Goal: Information Seeking & Learning: Understand process/instructions

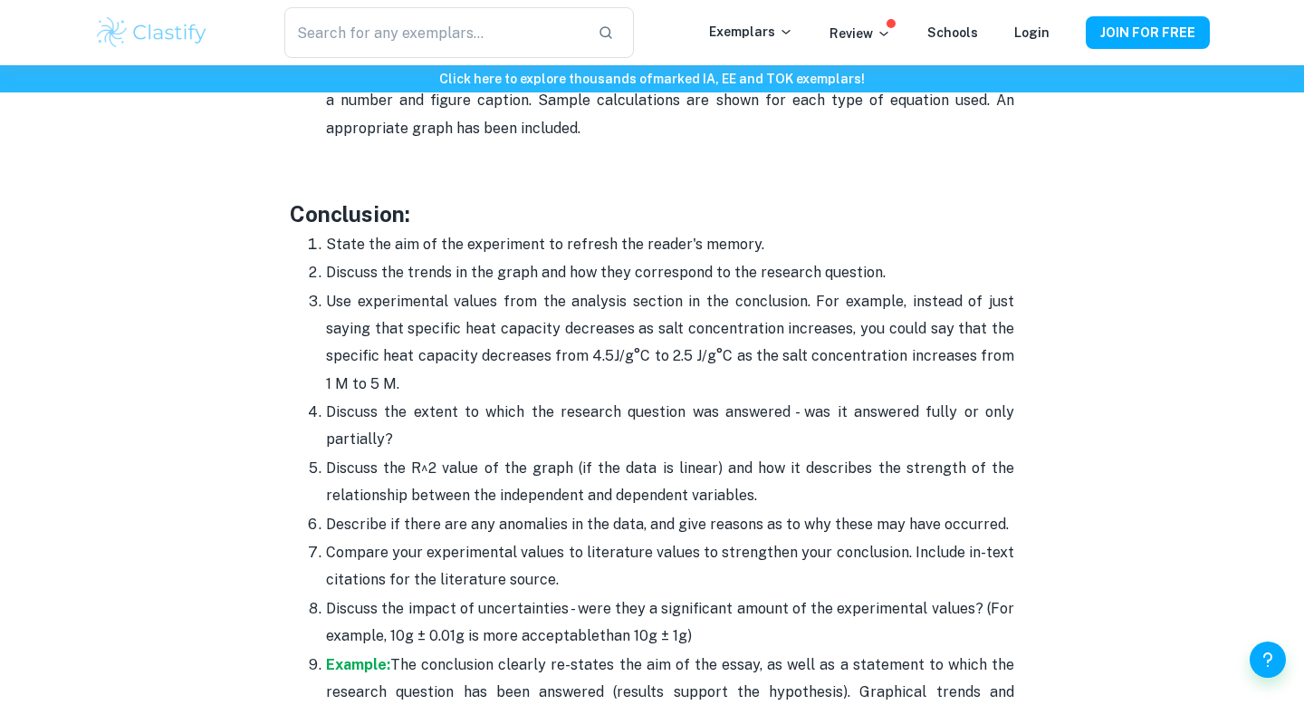
scroll to position [4509, 0]
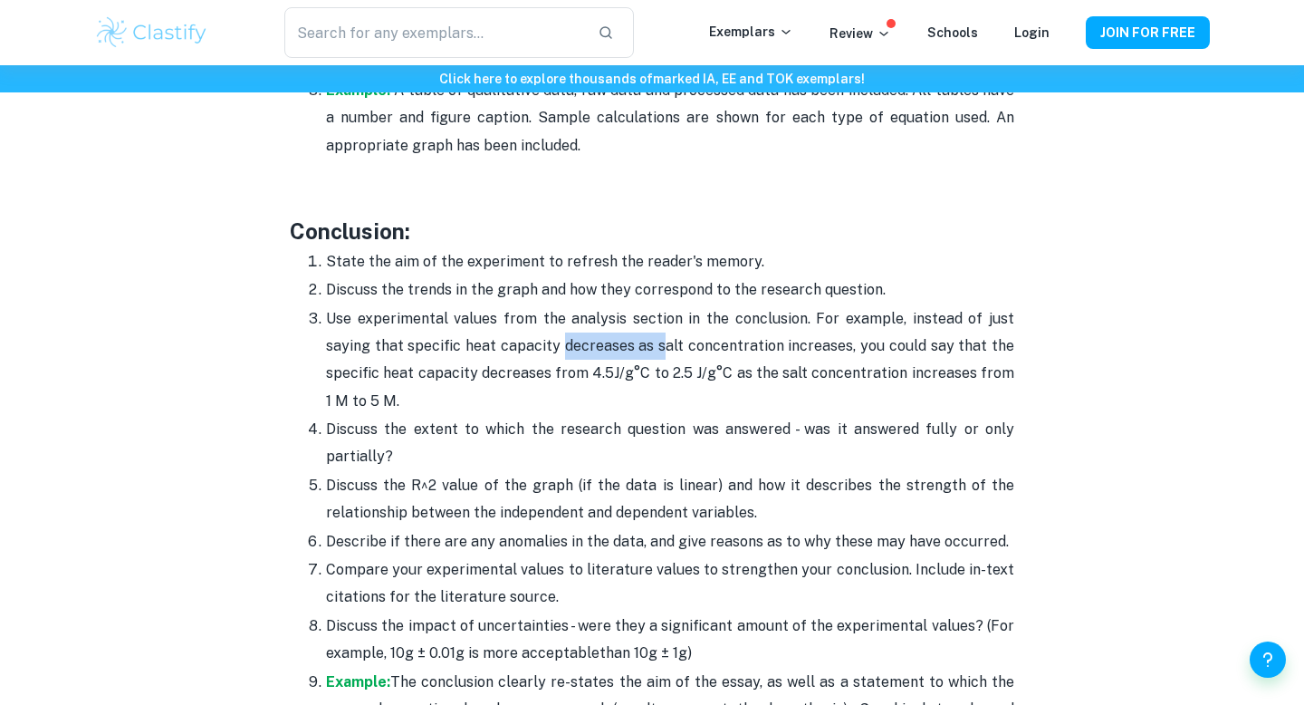
drag, startPoint x: 564, startPoint y: 288, endPoint x: 664, endPoint y: 288, distance: 99.6
click at [663, 305] on p "Use experimental values from the analysis section in the conclusion. For exampl…" at bounding box center [670, 360] width 688 height 111
click at [664, 305] on p "Use experimental values from the analysis section in the conclusion. For exampl…" at bounding box center [670, 360] width 688 height 111
drag, startPoint x: 430, startPoint y: 320, endPoint x: 616, endPoint y: 320, distance: 185.7
click at [616, 320] on p "Use experimental values from the analysis section in the conclusion. For exampl…" at bounding box center [670, 360] width 688 height 111
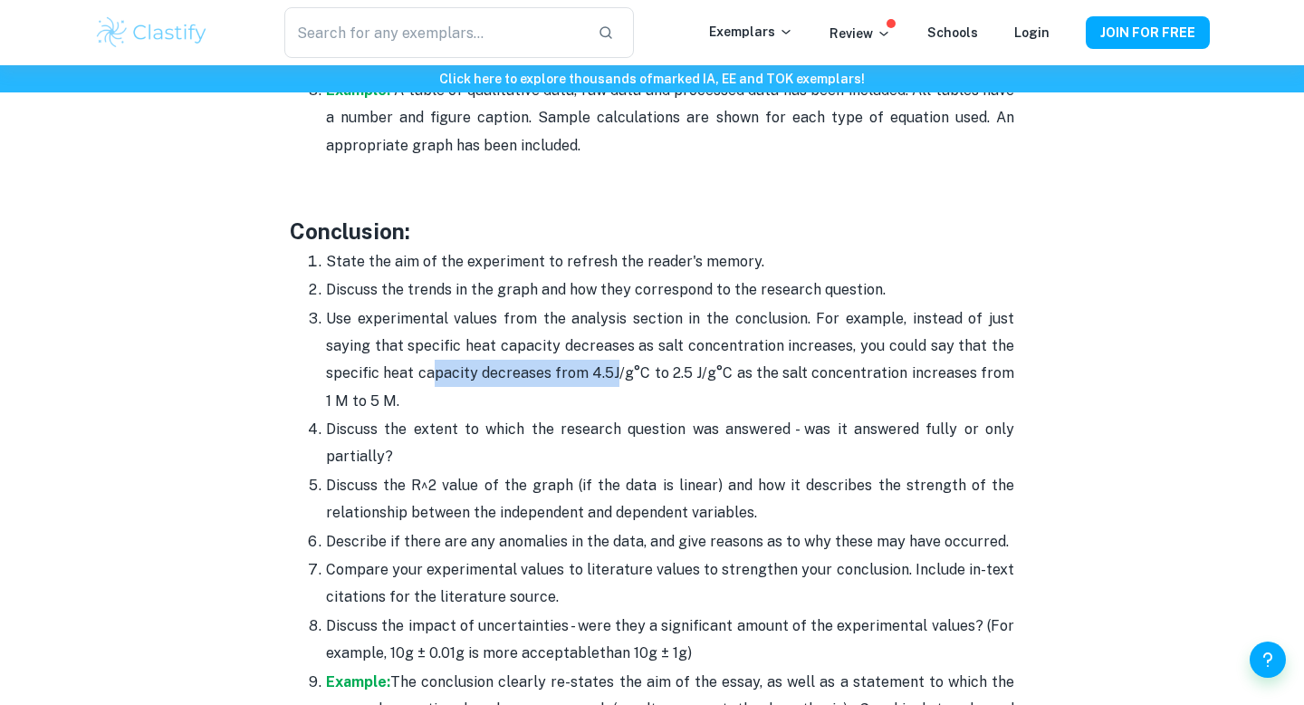
click at [615, 364] on span "J/g°C to 2.5 J/g°C as the salt concentration increases from 1 M to 5 M." at bounding box center [670, 386] width 688 height 44
drag, startPoint x: 591, startPoint y: 319, endPoint x: 680, endPoint y: 332, distance: 90.6
click at [680, 332] on p "Use experimental values from the analysis section in the conclusion. For exampl…" at bounding box center [670, 360] width 688 height 111
drag, startPoint x: 320, startPoint y: 373, endPoint x: 419, endPoint y: 403, distance: 104.0
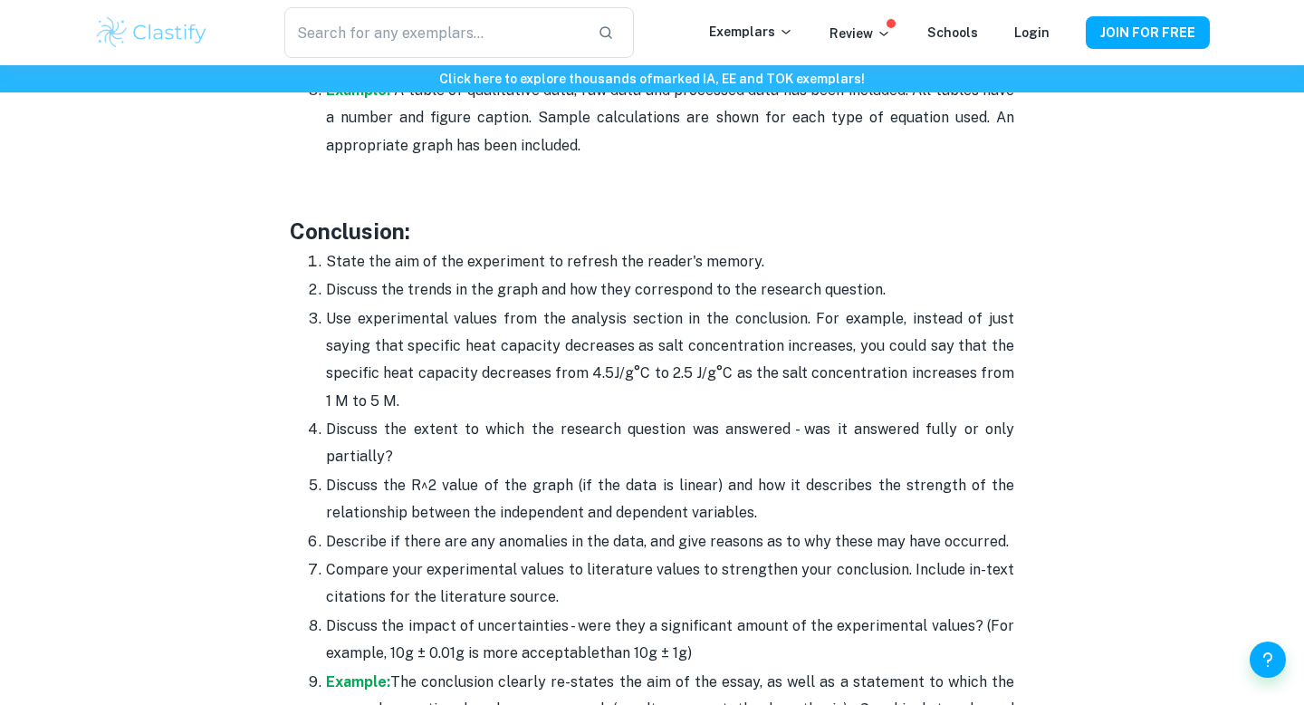
click at [421, 415] on li "Discuss the extent to which the research question was answered - was it answere…" at bounding box center [670, 443] width 688 height 56
click at [419, 416] on p "Discuss the extent to which the research question was answered - was it answere…" at bounding box center [670, 443] width 688 height 55
drag, startPoint x: 323, startPoint y: 424, endPoint x: 755, endPoint y: 450, distance: 432.9
click at [755, 471] on li "Discuss the R^2 value of the graph (if the data is linear) and how it describes…" at bounding box center [670, 499] width 688 height 56
click at [755, 472] on p "Discuss the R^2 value of the graph (if the data is linear) and how it describes…" at bounding box center [670, 499] width 688 height 55
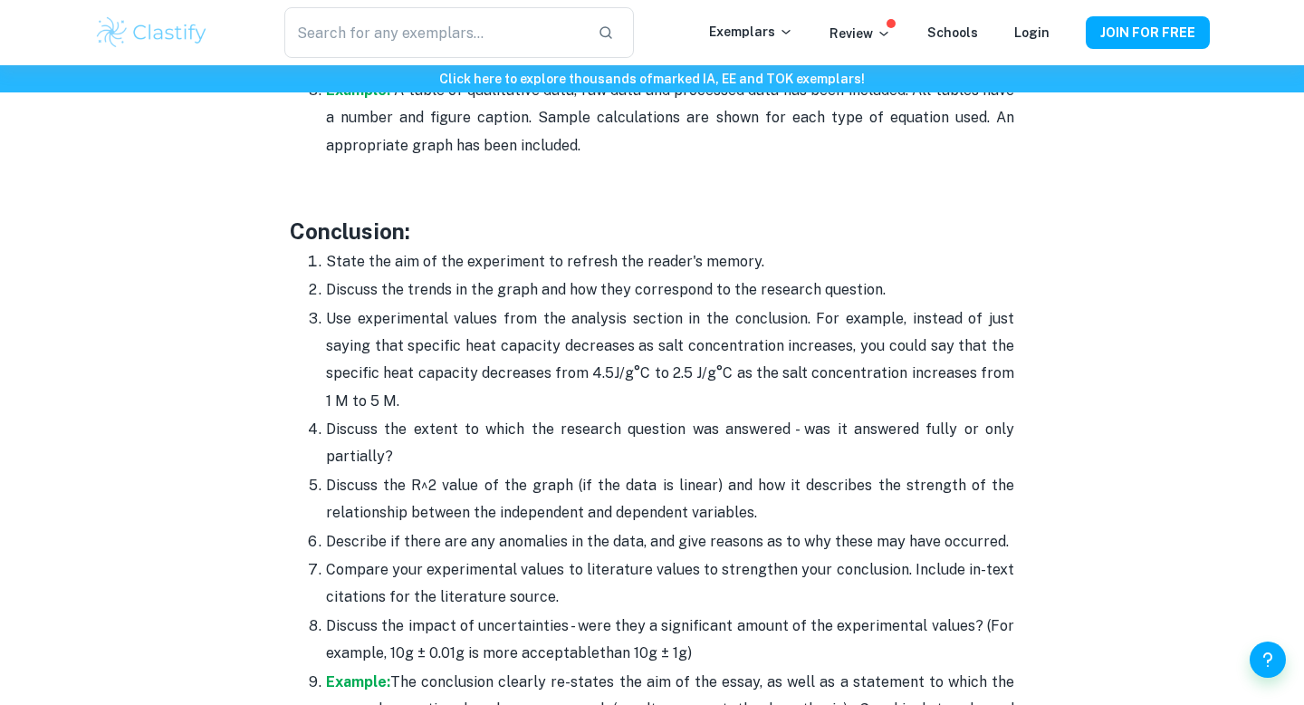
drag, startPoint x: 724, startPoint y: 432, endPoint x: 806, endPoint y: 452, distance: 84.8
click at [806, 472] on p "Discuss the R^2 value of the graph (if the data is linear) and how it describes…" at bounding box center [670, 499] width 688 height 55
drag, startPoint x: 330, startPoint y: 236, endPoint x: 891, endPoint y: 244, distance: 561.6
click at [891, 276] on p "Discuss the trends in the graph and how they correspond to the research questio…" at bounding box center [670, 289] width 688 height 27
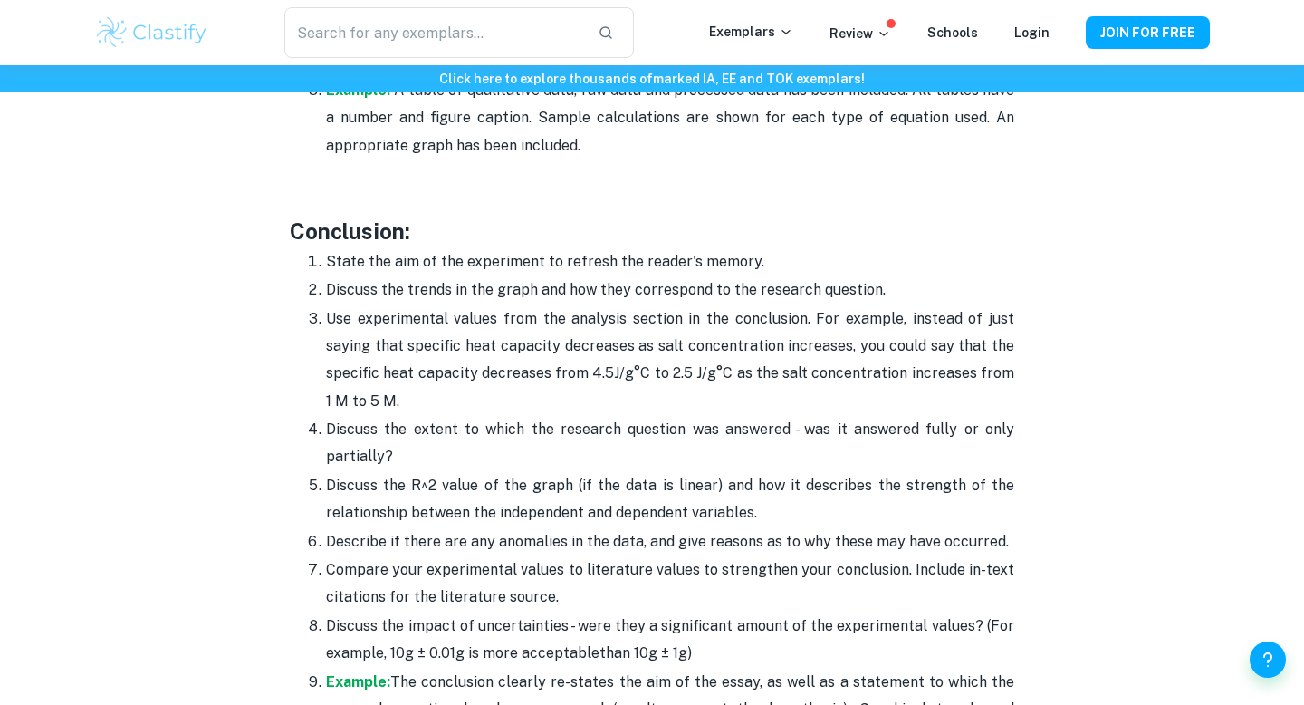
click at [891, 276] on p "Discuss the trends in the graph and how they correspond to the research questio…" at bounding box center [670, 289] width 688 height 27
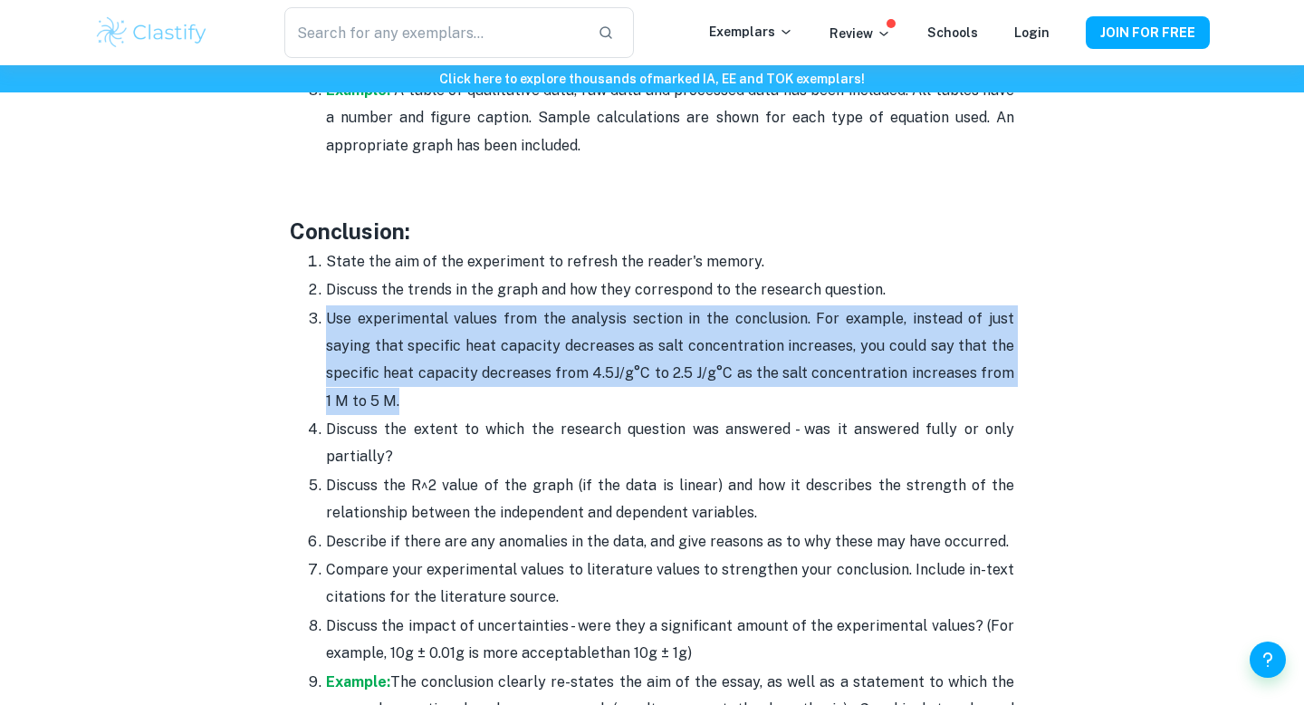
drag, startPoint x: 316, startPoint y: 265, endPoint x: 494, endPoint y: 350, distance: 196.5
click at [495, 351] on li "Use experimental values from the analysis section in the conclusion. For exampl…" at bounding box center [670, 359] width 688 height 111
click at [494, 350] on p "Use experimental values from the analysis section in the conclusion. For exampl…" at bounding box center [670, 360] width 688 height 111
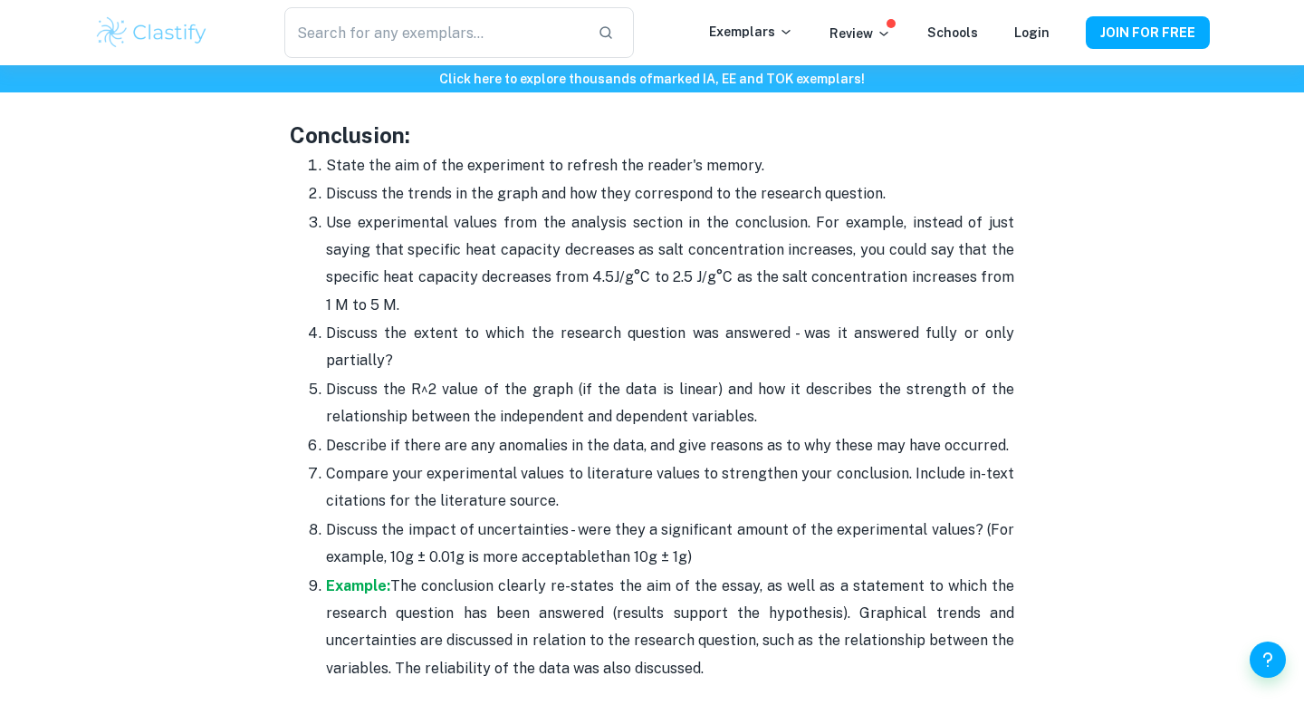
scroll to position [4610, 0]
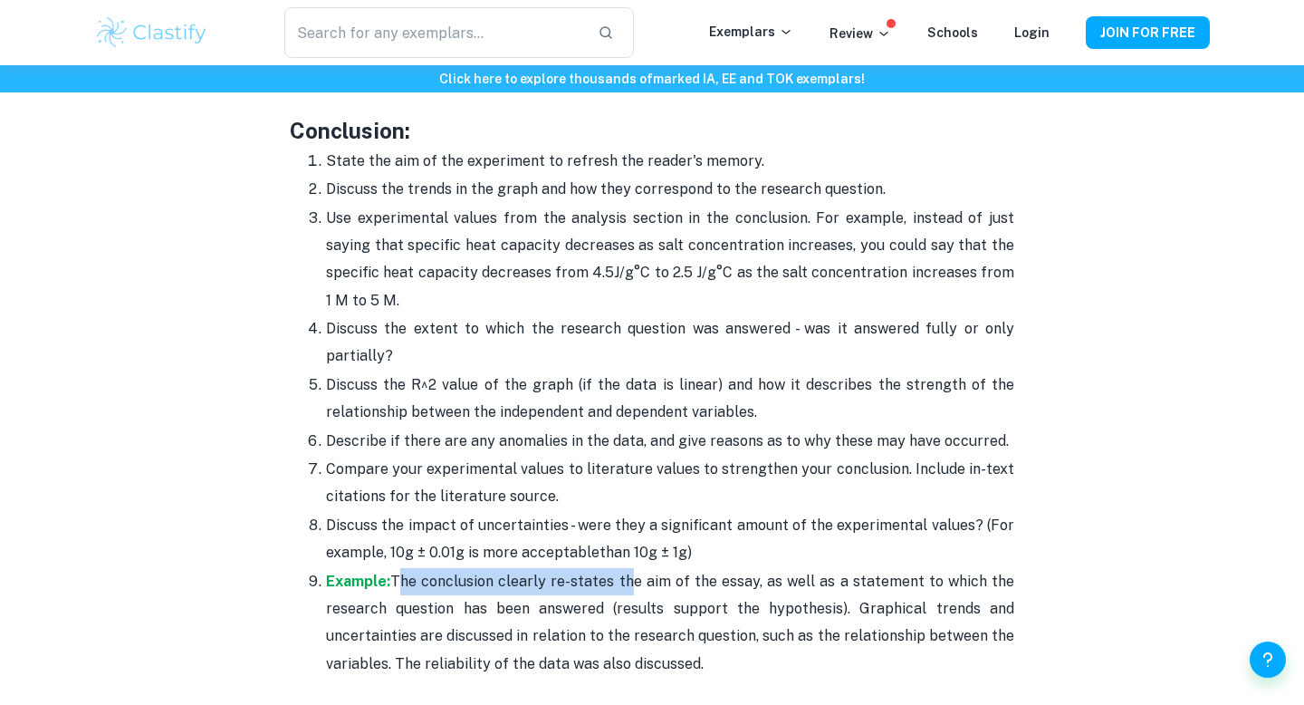
drag, startPoint x: 399, startPoint y: 526, endPoint x: 620, endPoint y: 533, distance: 221.1
click at [620, 572] on span "The conclusion clearly re-states the aim of the essay, as well as a statement t…" at bounding box center [670, 622] width 688 height 100
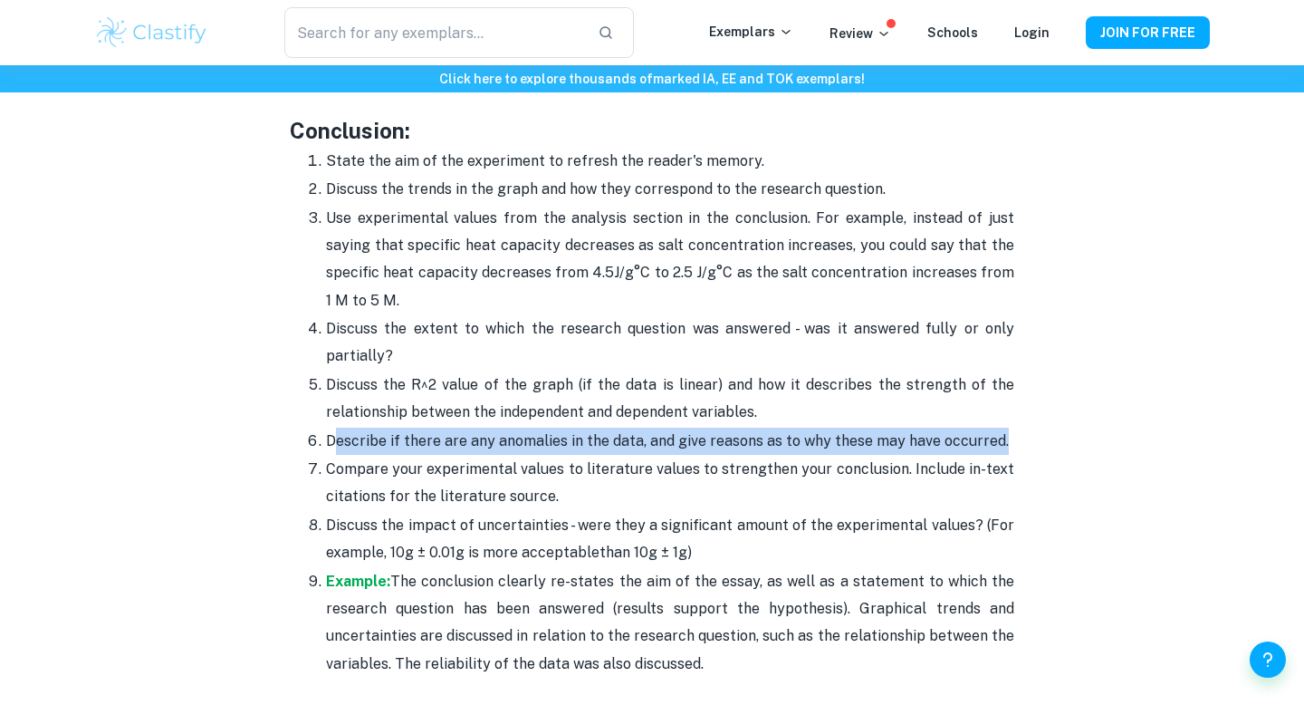
drag, startPoint x: 336, startPoint y: 374, endPoint x: 1005, endPoint y: 391, distance: 669.6
click at [1006, 428] on p "Describe if there are any anomalies in the data, and give reasons as to why the…" at bounding box center [670, 441] width 688 height 27
click at [1005, 428] on p "Describe if there are any anomalies in the data, and give reasons as to why the…" at bounding box center [670, 441] width 688 height 27
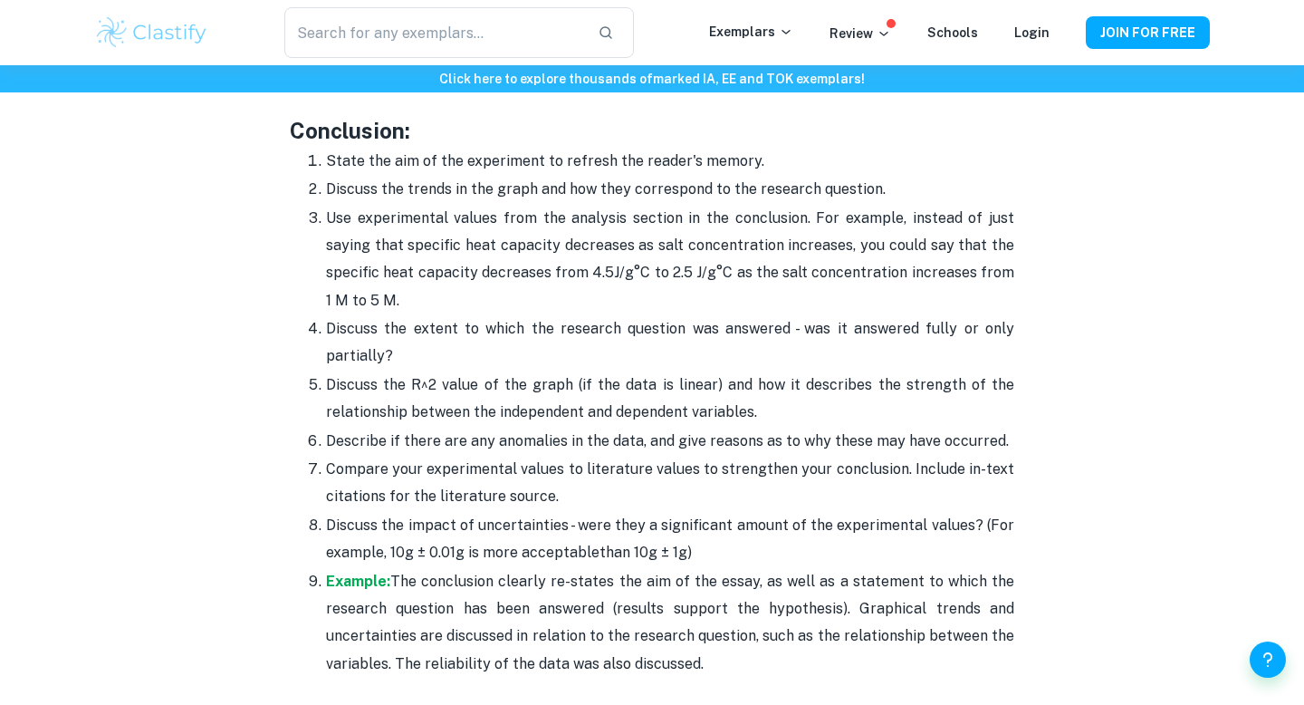
drag, startPoint x: 314, startPoint y: 410, endPoint x: 573, endPoint y: 442, distance: 261.0
click at [572, 455] on li "Compare your experimental values to literature values to strengthen your conclu…" at bounding box center [670, 483] width 688 height 56
click at [573, 456] on p "Compare your experimental values to literature values to strengthen your conclu…" at bounding box center [670, 483] width 688 height 55
drag, startPoint x: 573, startPoint y: 442, endPoint x: 245, endPoint y: 409, distance: 329.5
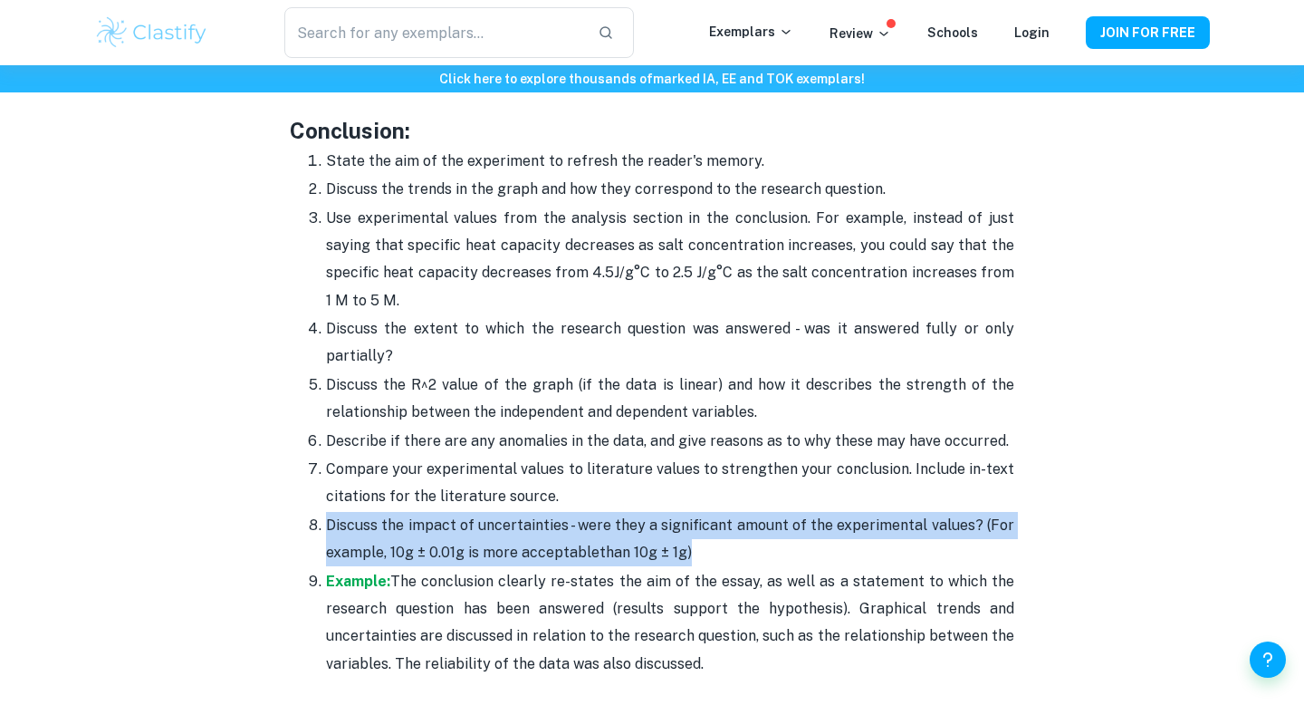
drag, startPoint x: 302, startPoint y: 466, endPoint x: 748, endPoint y: 499, distance: 447.7
click at [748, 499] on ol "State the aim of the experiment to refresh the reader's memory. Discuss the tre…" at bounding box center [652, 412] width 725 height 531
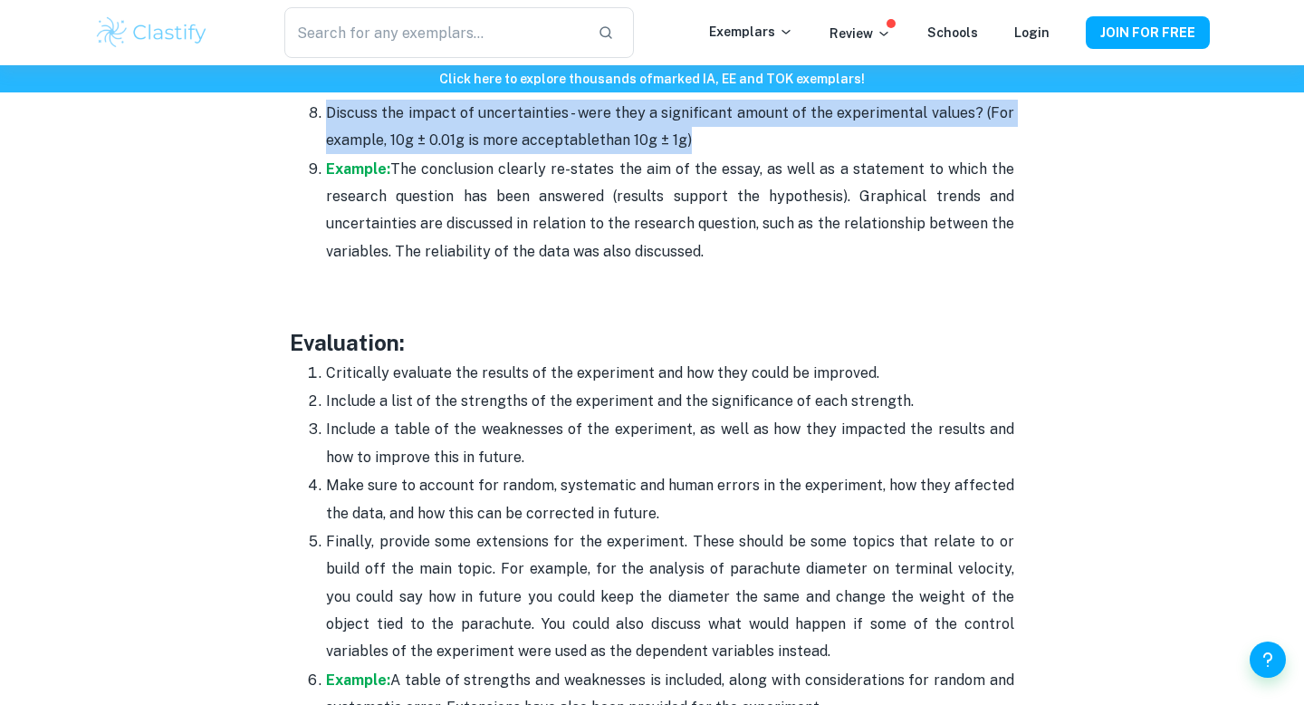
scroll to position [5056, 0]
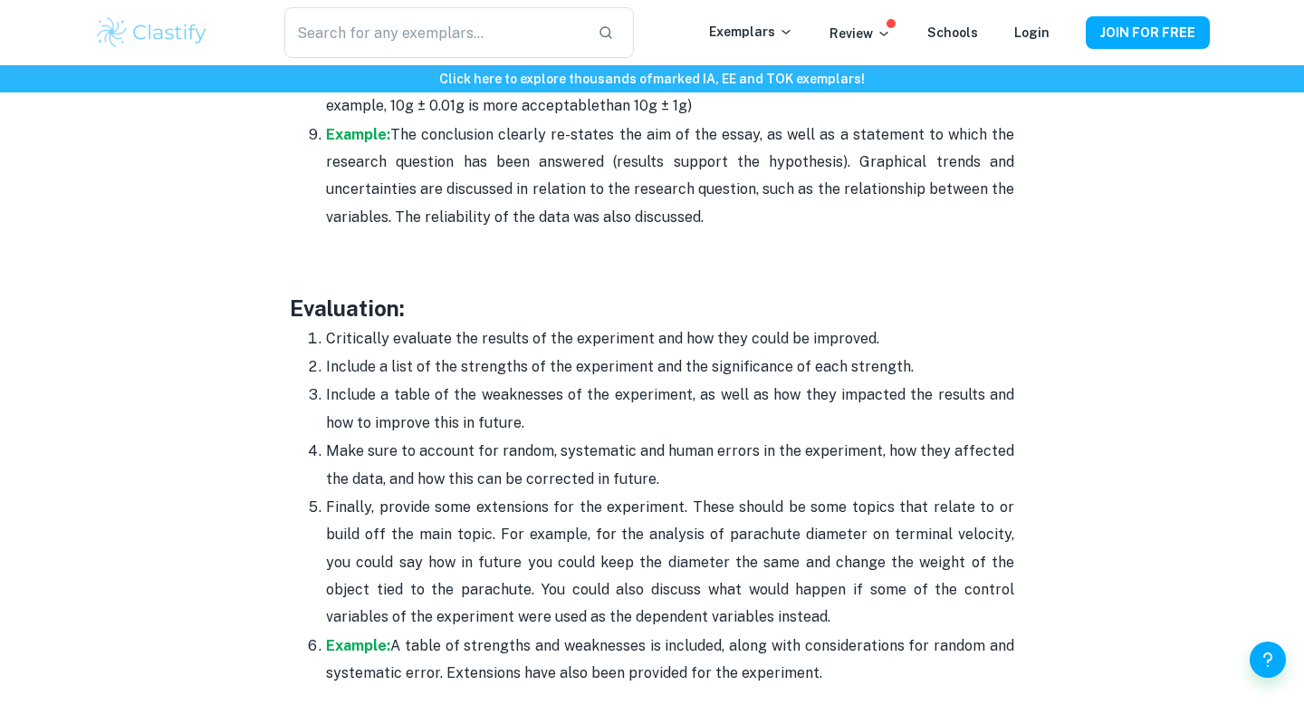
click at [552, 381] on p "Include a table of the weaknesses of the experiment, as well as how they impact…" at bounding box center [670, 408] width 688 height 55
drag, startPoint x: 491, startPoint y: 285, endPoint x: 669, endPoint y: 290, distance: 178.5
click at [667, 325] on p "Critically evaluate the results of the experiment and how they could be improve…" at bounding box center [670, 338] width 688 height 27
click at [669, 325] on p "Critically evaluate the results of the experiment and how they could be improve…" at bounding box center [670, 338] width 688 height 27
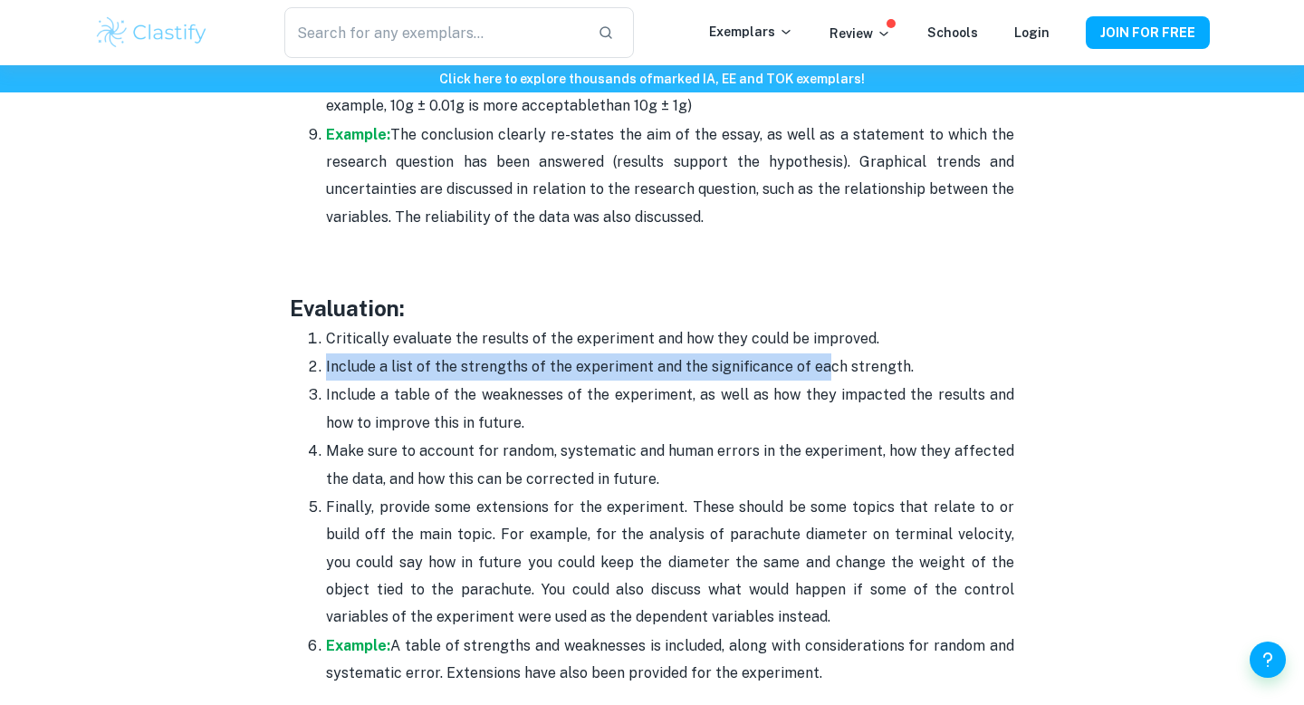
drag, startPoint x: 369, startPoint y: 312, endPoint x: 818, endPoint y: 306, distance: 449.3
click at [819, 352] on li "Include a list of the strengths of the experiment and the significance of each …" at bounding box center [670, 366] width 688 height 28
click at [818, 353] on p "Include a list of the strengths of the experiment and the significance of each …" at bounding box center [670, 366] width 688 height 27
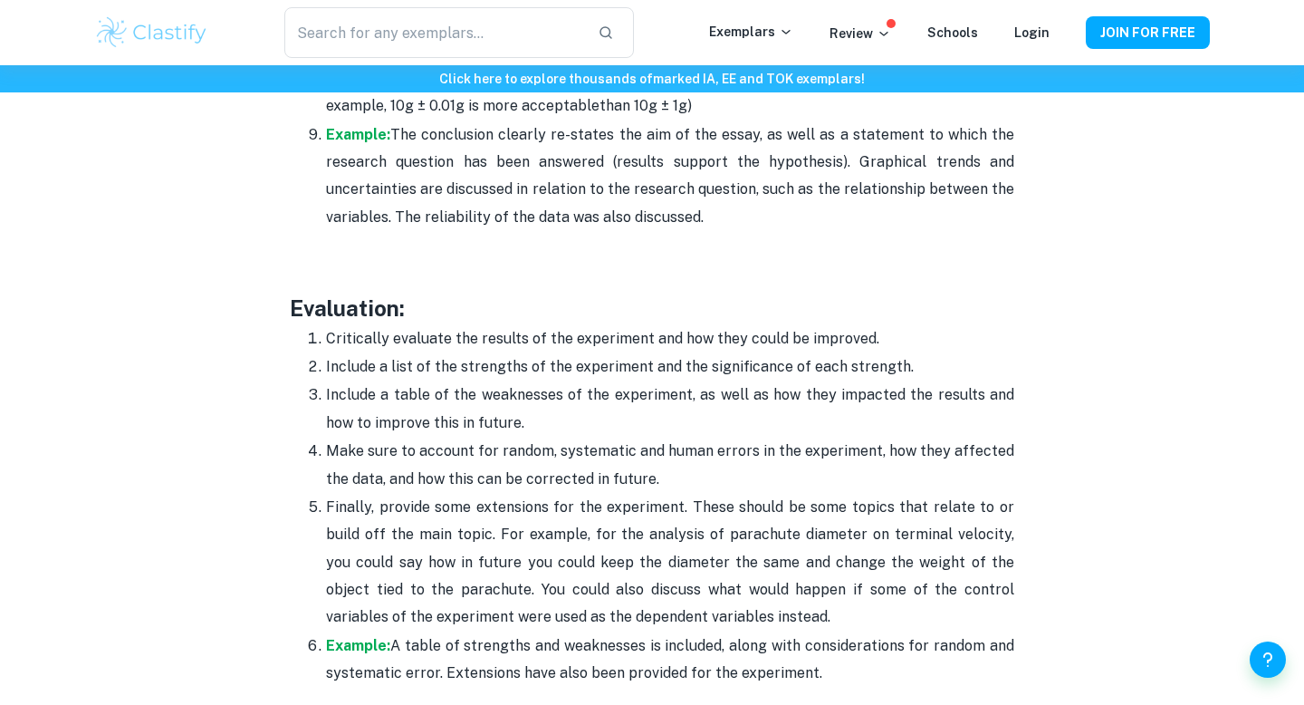
drag, startPoint x: 319, startPoint y: 340, endPoint x: 512, endPoint y: 377, distance: 196.5
click at [512, 380] on li "Include a table of the weaknesses of the experiment, as well as how they impact…" at bounding box center [670, 408] width 688 height 56
click at [512, 381] on p "Include a table of the weaknesses of the experiment, as well as how they impact…" at bounding box center [670, 408] width 688 height 55
drag, startPoint x: 470, startPoint y: 396, endPoint x: 684, endPoint y: 422, distance: 215.4
click at [684, 437] on p "Make sure to account for random, systematic and human errors in the experiment,…" at bounding box center [670, 464] width 688 height 55
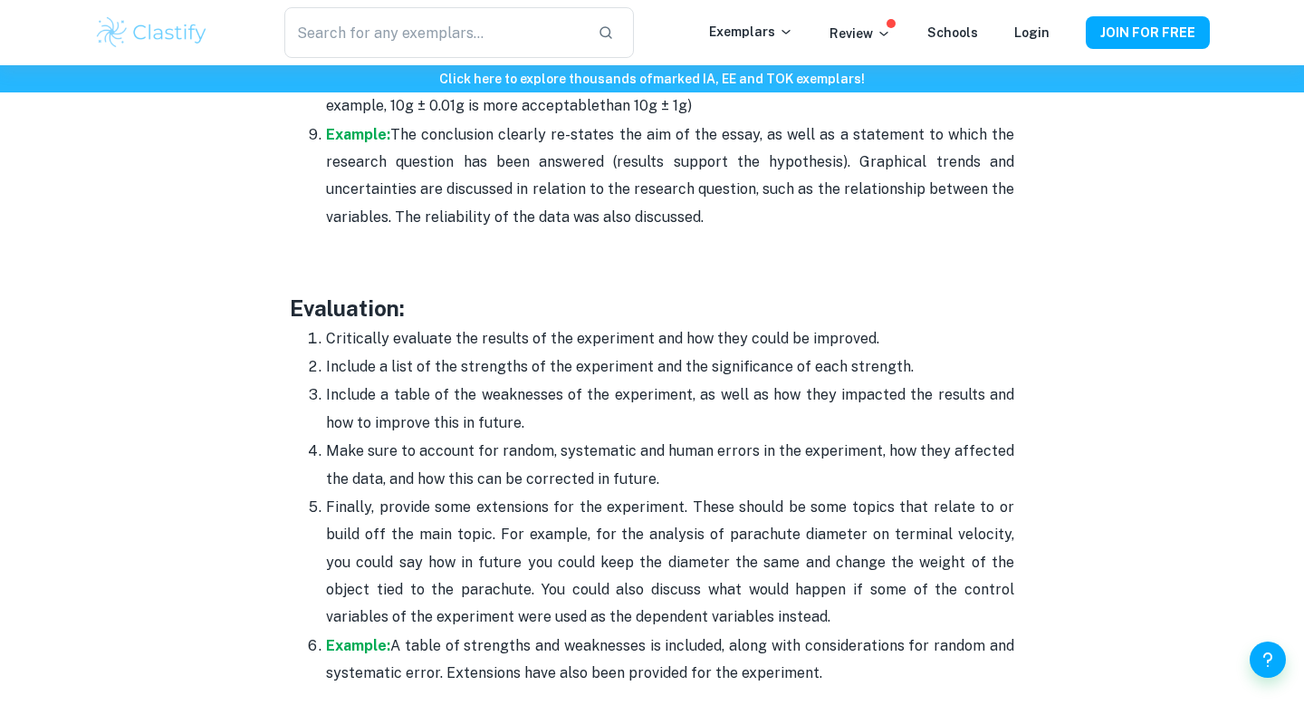
click at [686, 437] on p "Make sure to account for random, systematic and human errors in the experiment,…" at bounding box center [670, 464] width 688 height 55
drag, startPoint x: 667, startPoint y: 422, endPoint x: 314, endPoint y: 396, distance: 353.3
click at [326, 437] on li "Make sure to account for random, systematic and human errors in the experiment,…" at bounding box center [670, 465] width 688 height 56
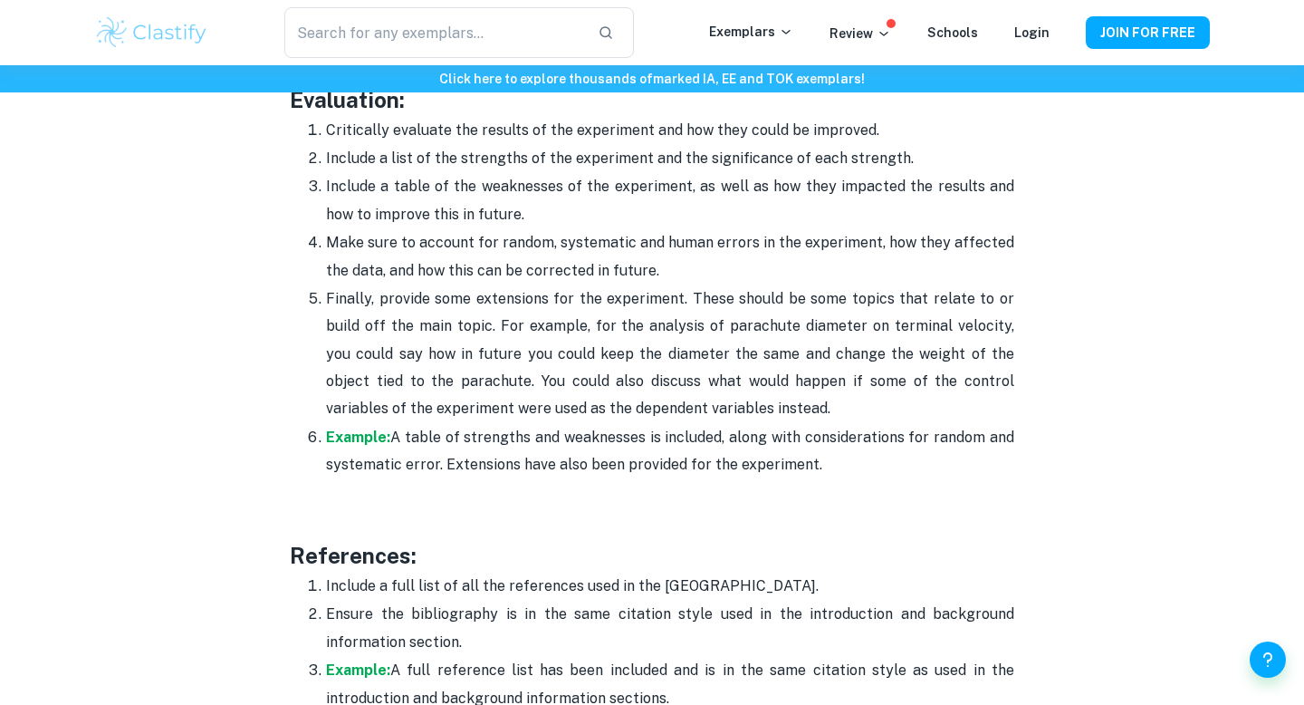
scroll to position [5109, 0]
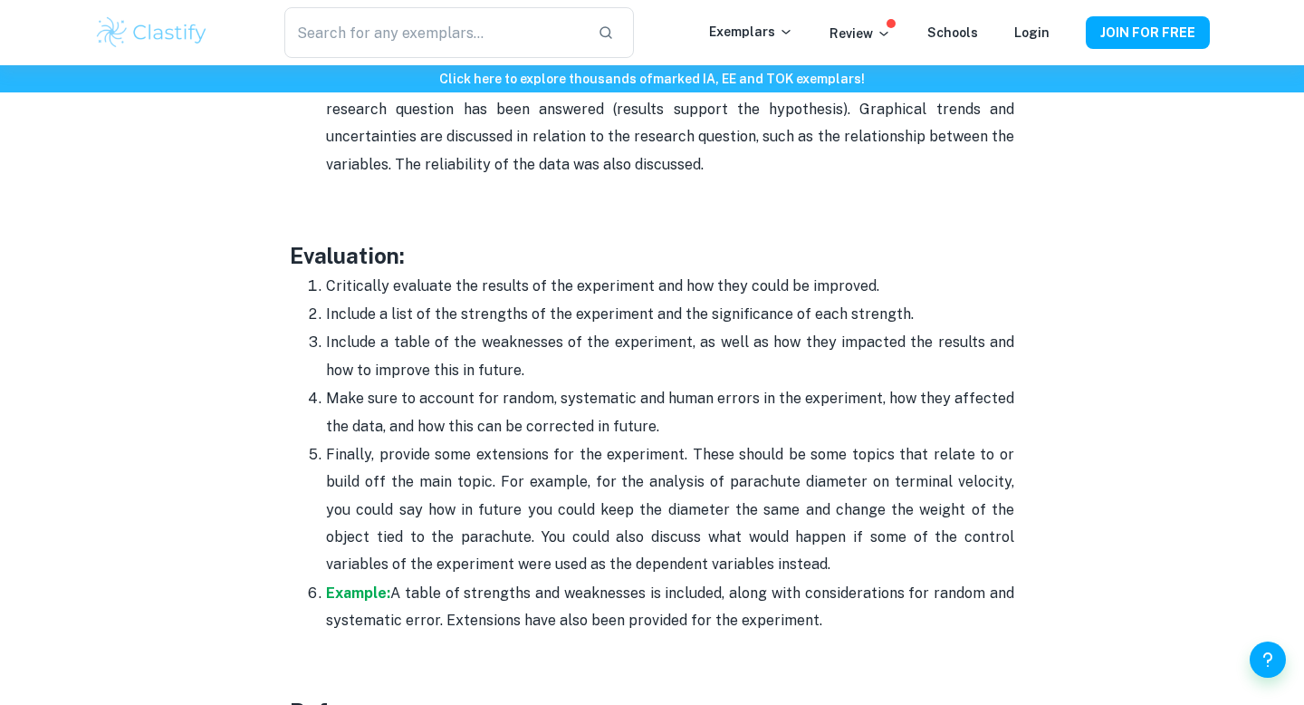
drag, startPoint x: 324, startPoint y: 401, endPoint x: 736, endPoint y: 506, distance: 425.3
click at [736, 506] on li "Finally, provide some extensions for the experiment. These should be some topic…" at bounding box center [670, 509] width 688 height 139
click at [737, 506] on p "Finally, provide some extensions for the experiment. These should be some topic…" at bounding box center [670, 510] width 688 height 138
drag, startPoint x: 718, startPoint y: 513, endPoint x: 272, endPoint y: 378, distance: 466.5
